Goal: Task Accomplishment & Management: Use online tool/utility

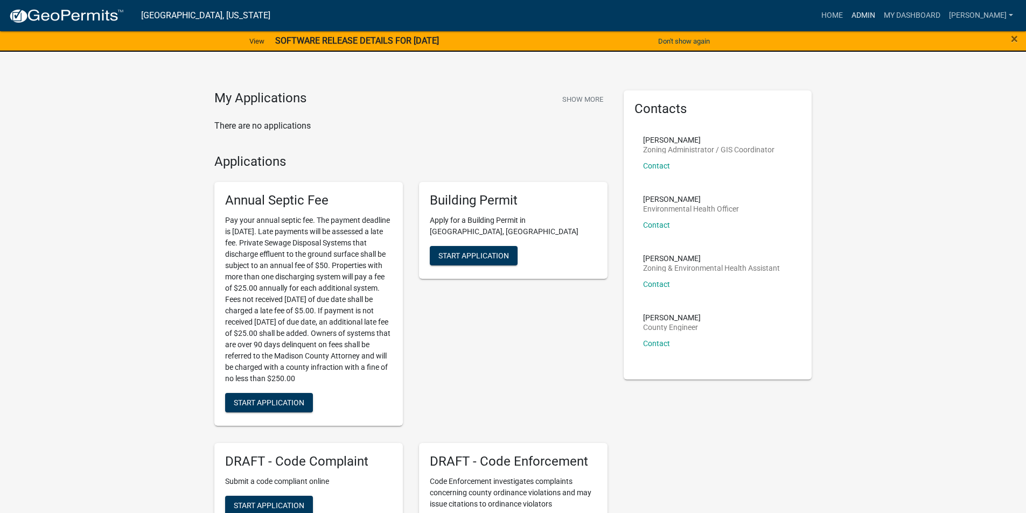
click at [874, 17] on link "Admin" at bounding box center [863, 15] width 32 height 20
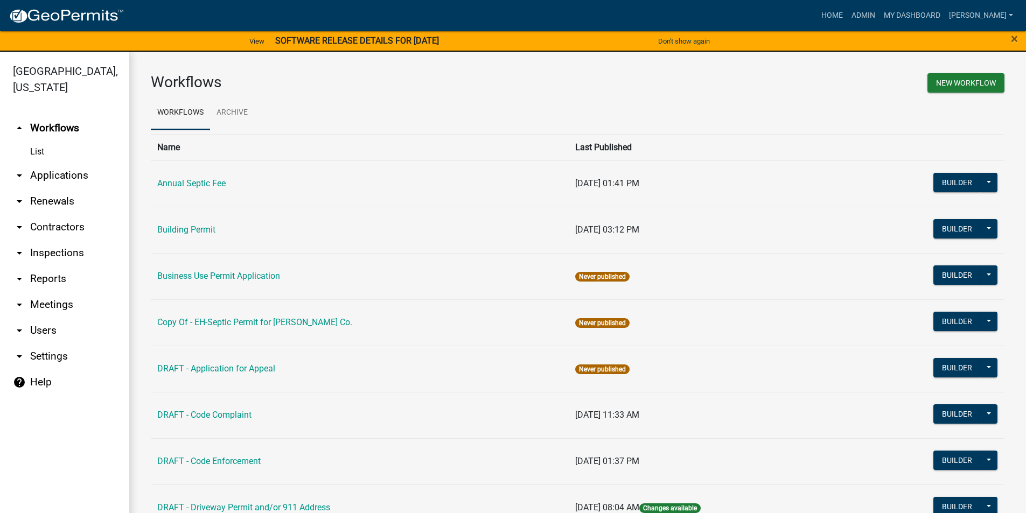
click at [58, 163] on link "arrow_drop_down Applications" at bounding box center [64, 176] width 129 height 26
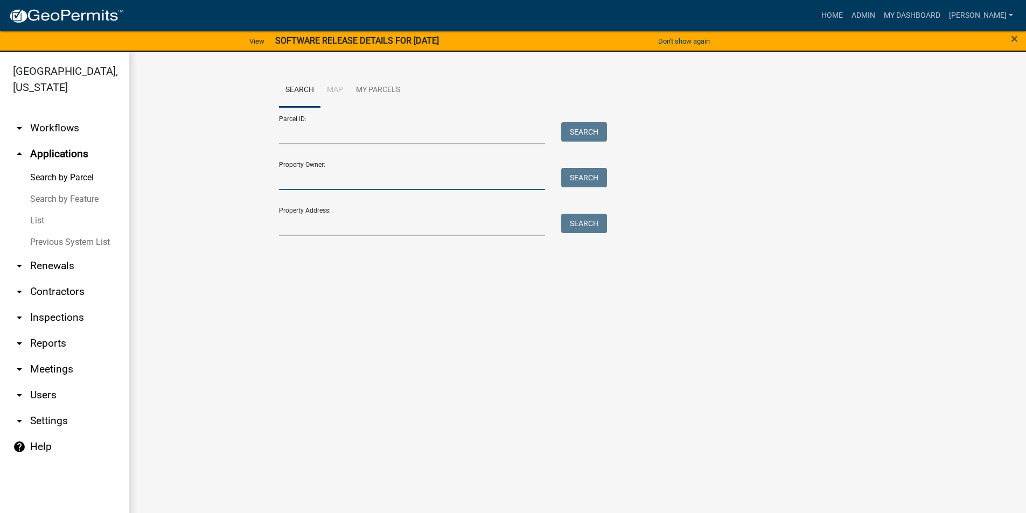
click at [336, 180] on input "Property Owner:" at bounding box center [412, 179] width 267 height 22
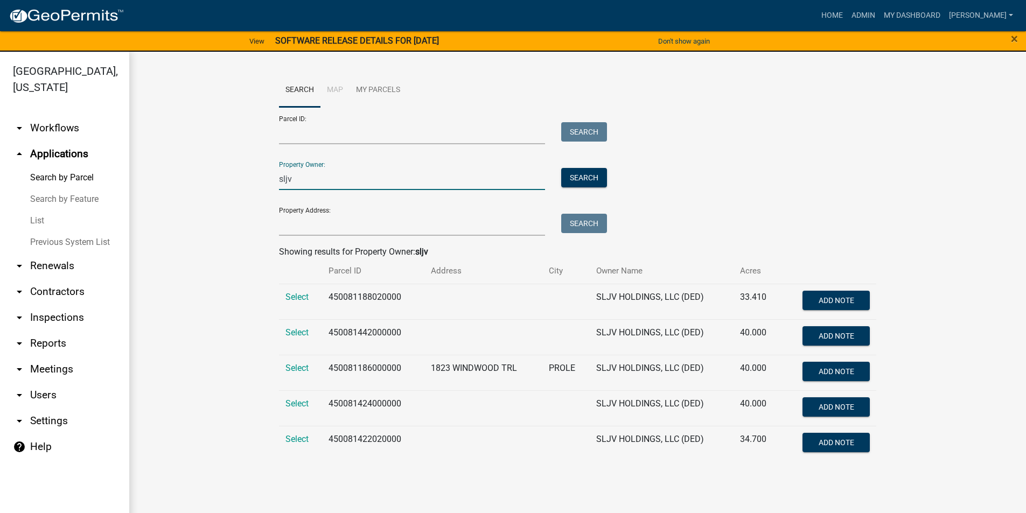
scroll to position [13, 0]
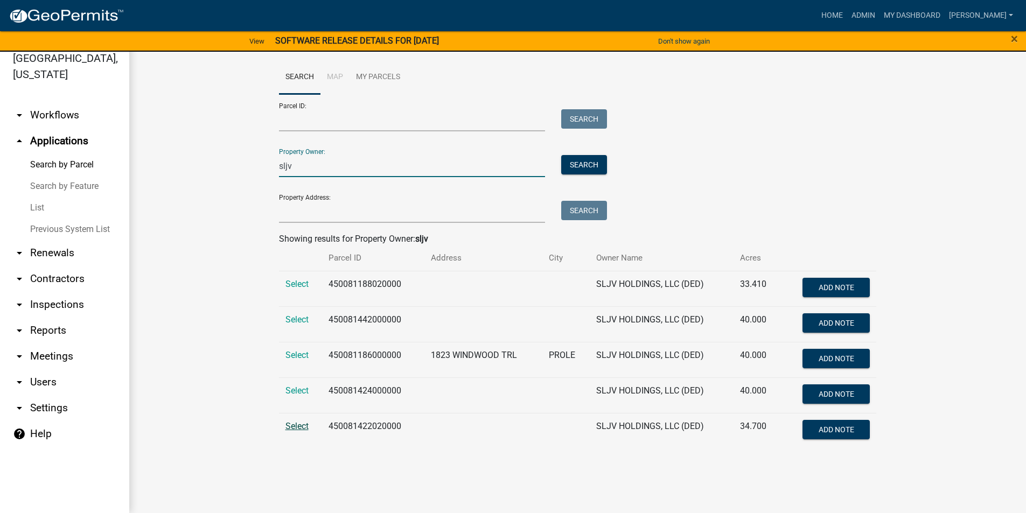
type input "sljv"
click at [298, 425] on span "Select" at bounding box center [296, 426] width 23 height 10
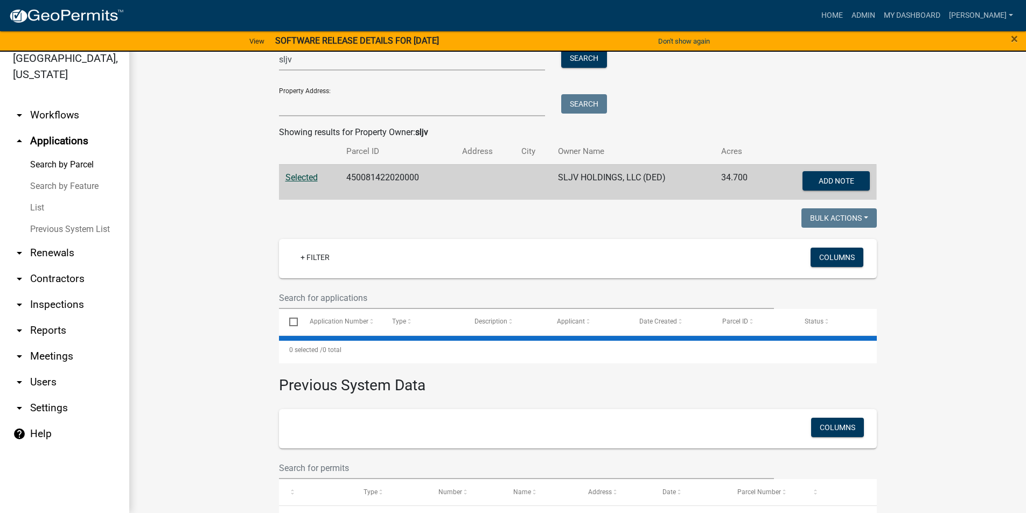
scroll to position [108, 0]
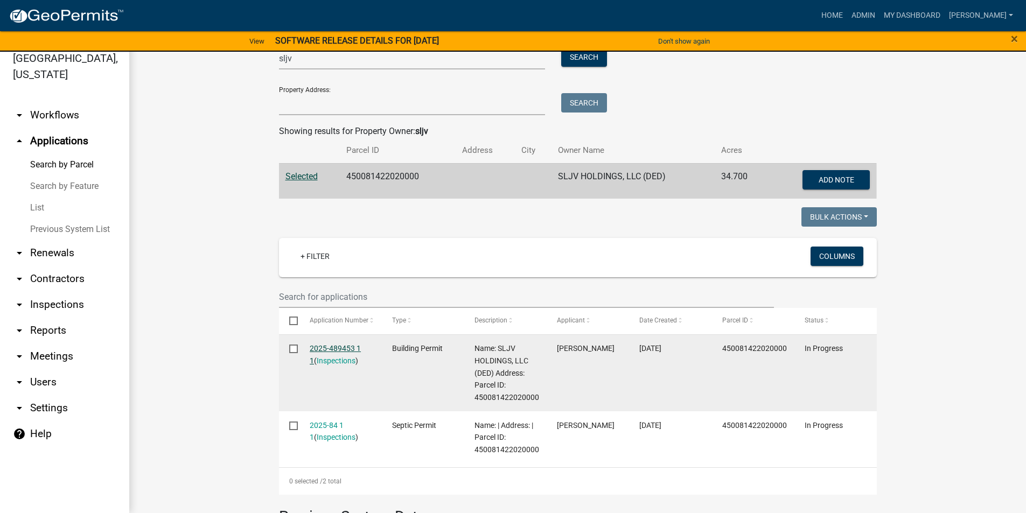
click at [331, 347] on link "2025-489453 1 1" at bounding box center [335, 354] width 51 height 21
